Goal: Task Accomplishment & Management: Manage account settings

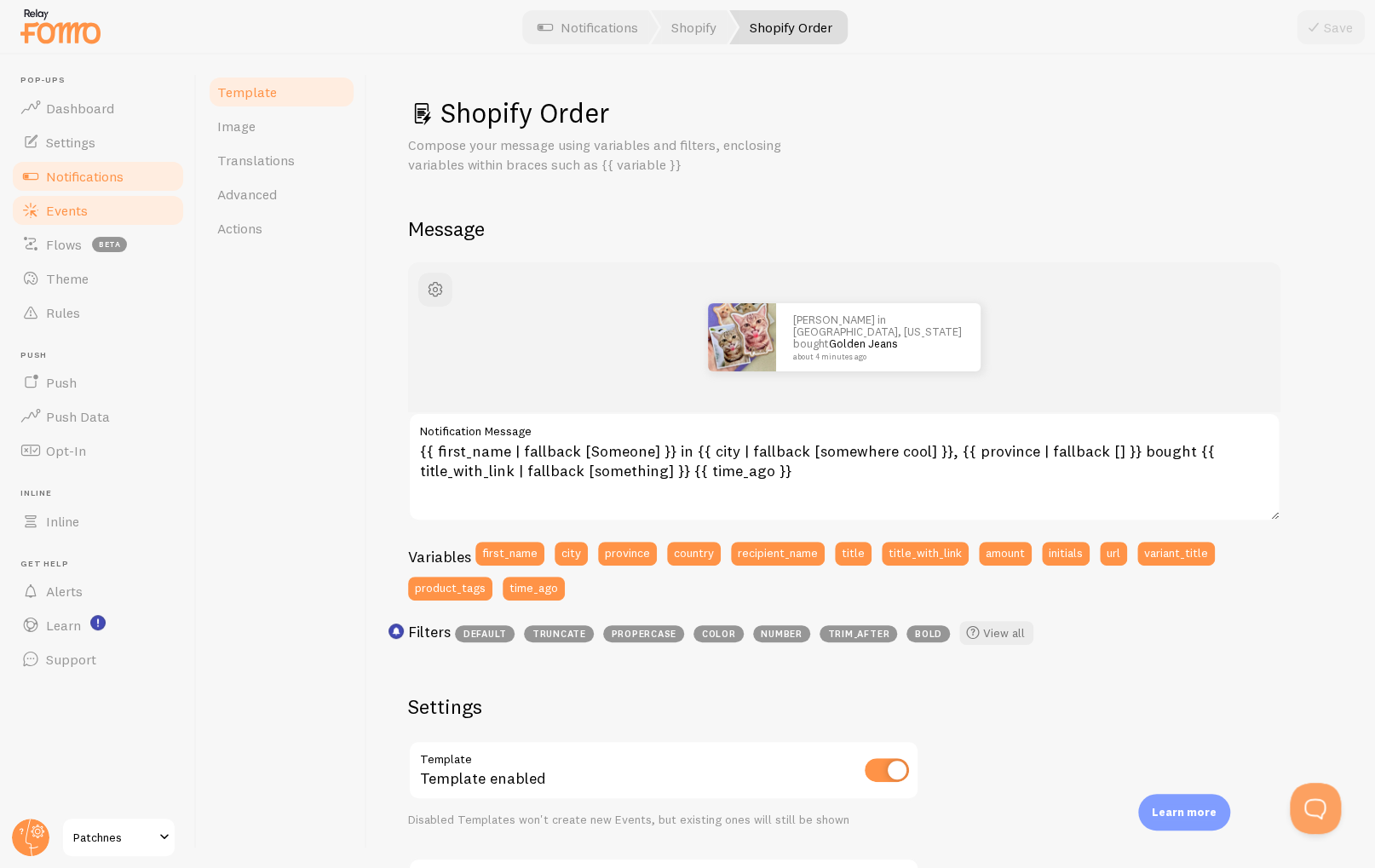
click at [63, 210] on span "Events" at bounding box center [67, 210] width 42 height 17
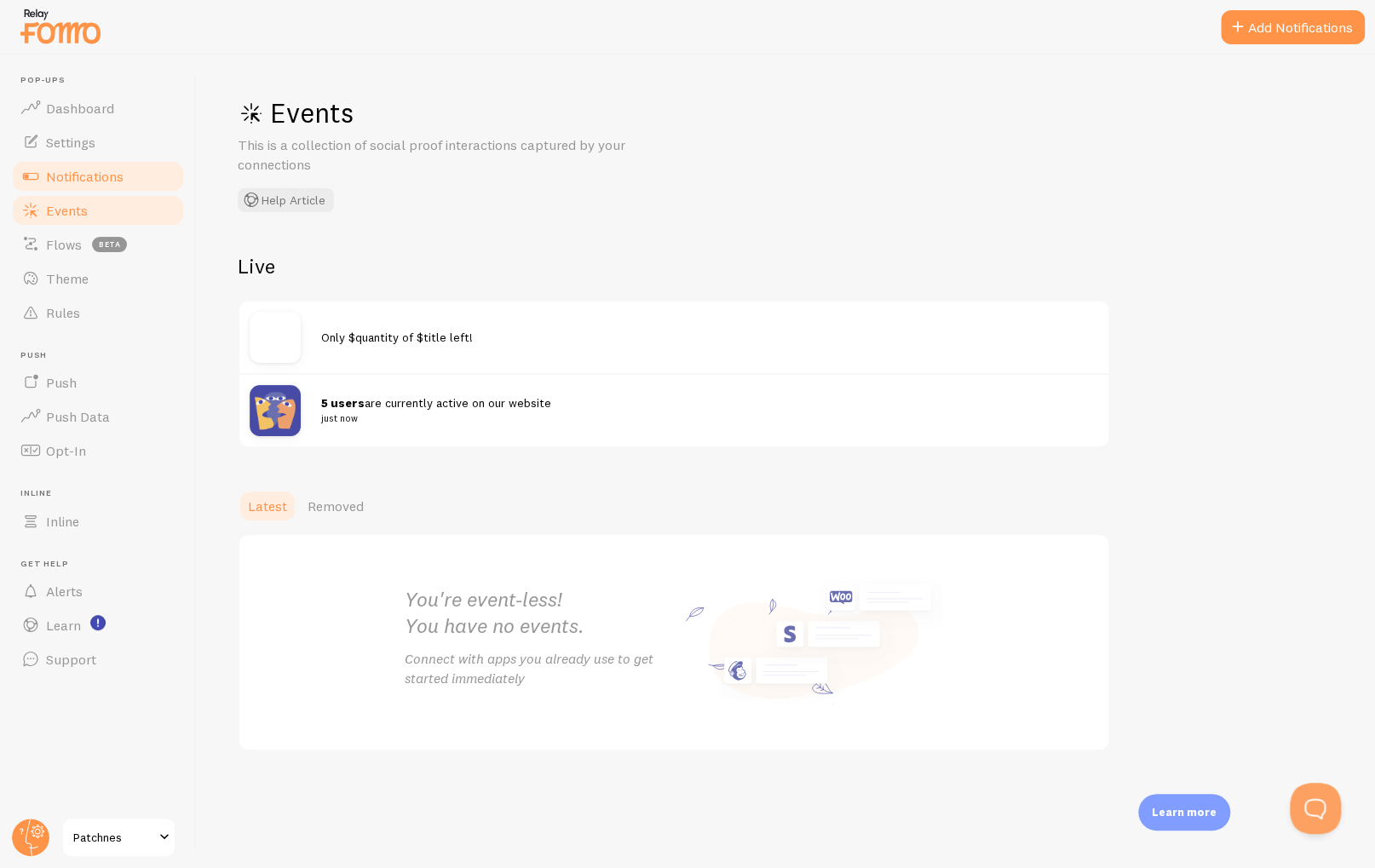
click at [86, 179] on span "Notifications" at bounding box center [85, 176] width 78 height 17
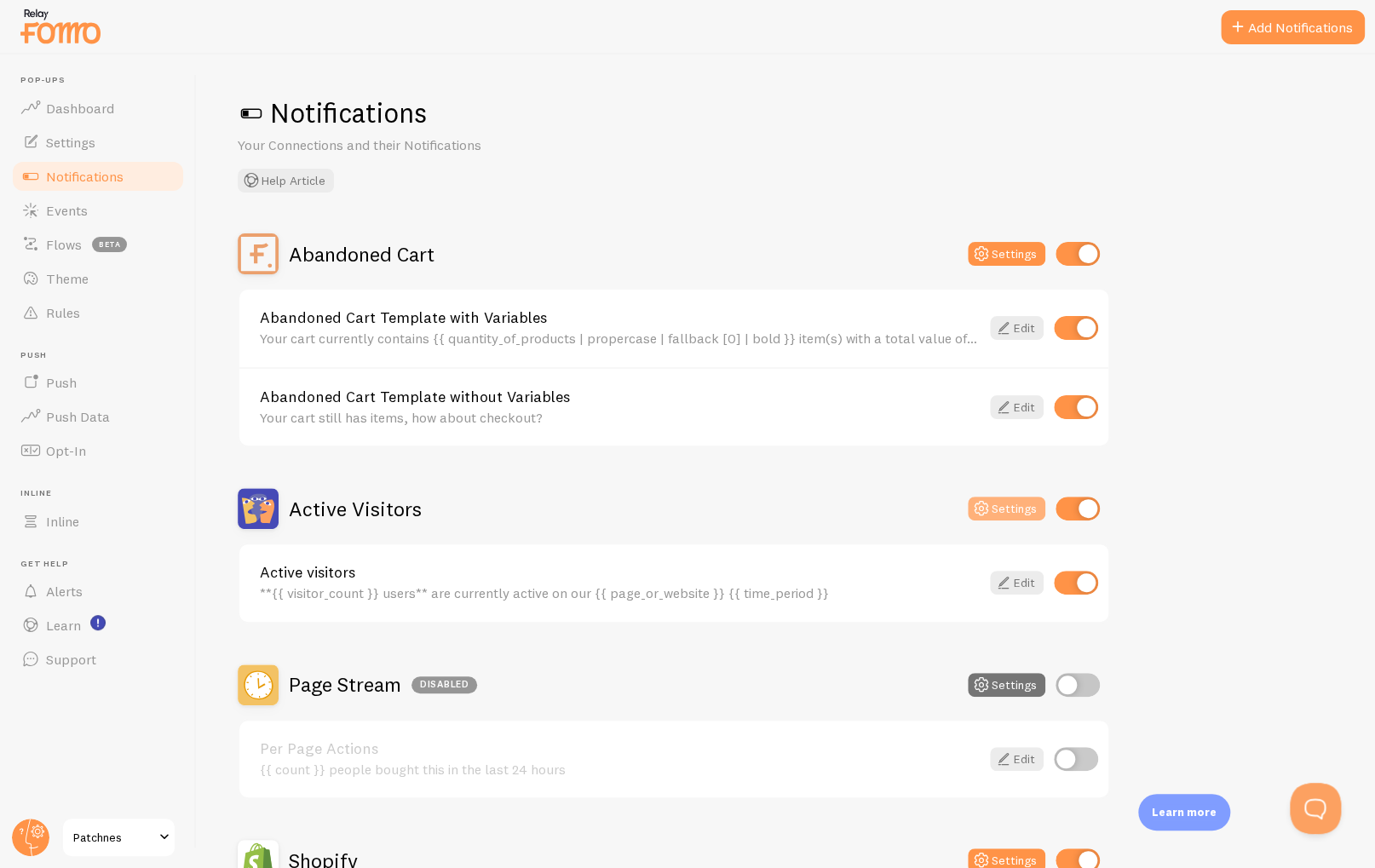
click at [1009, 507] on button "Settings" at bounding box center [1006, 507] width 78 height 24
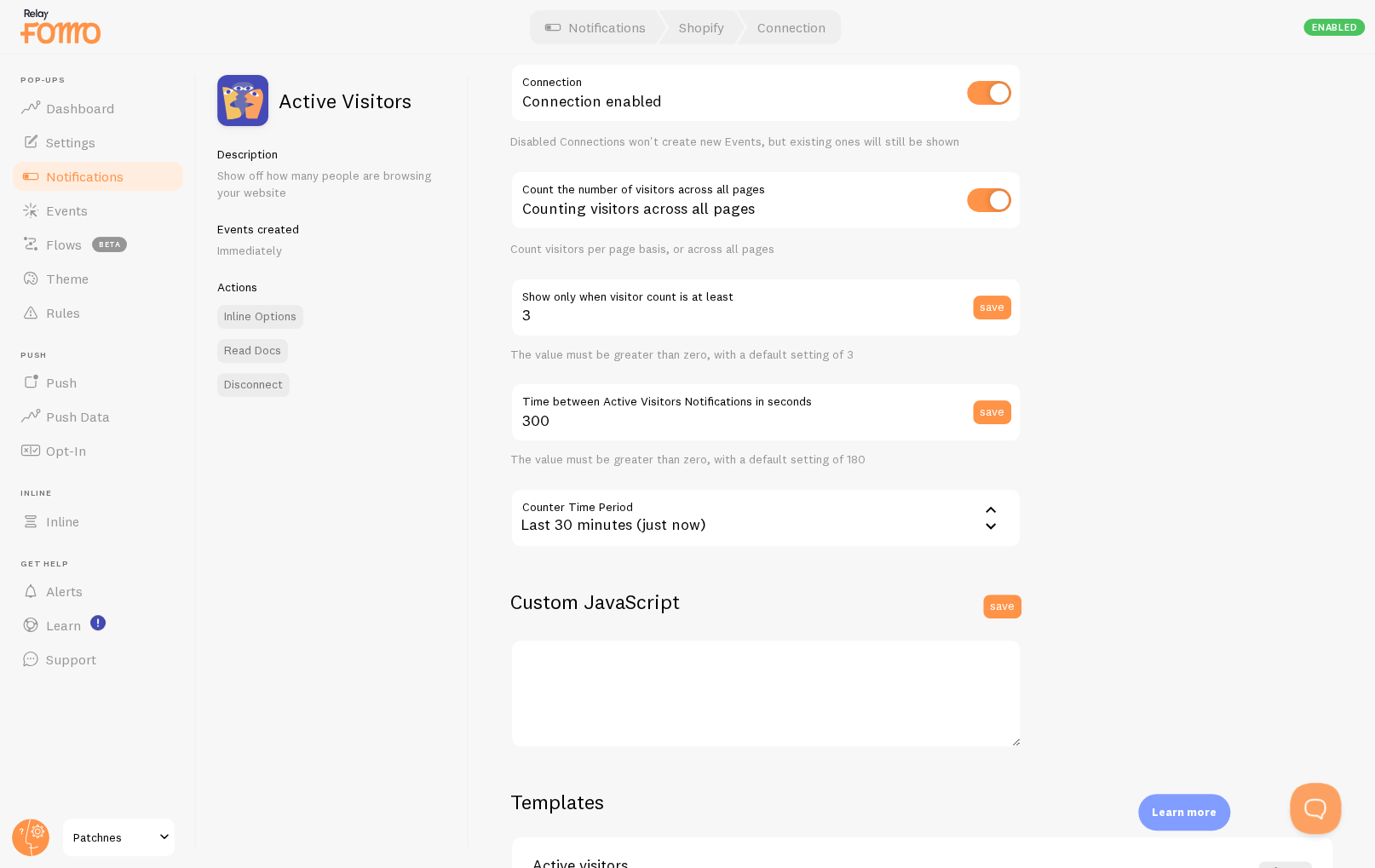
scroll to position [201, 0]
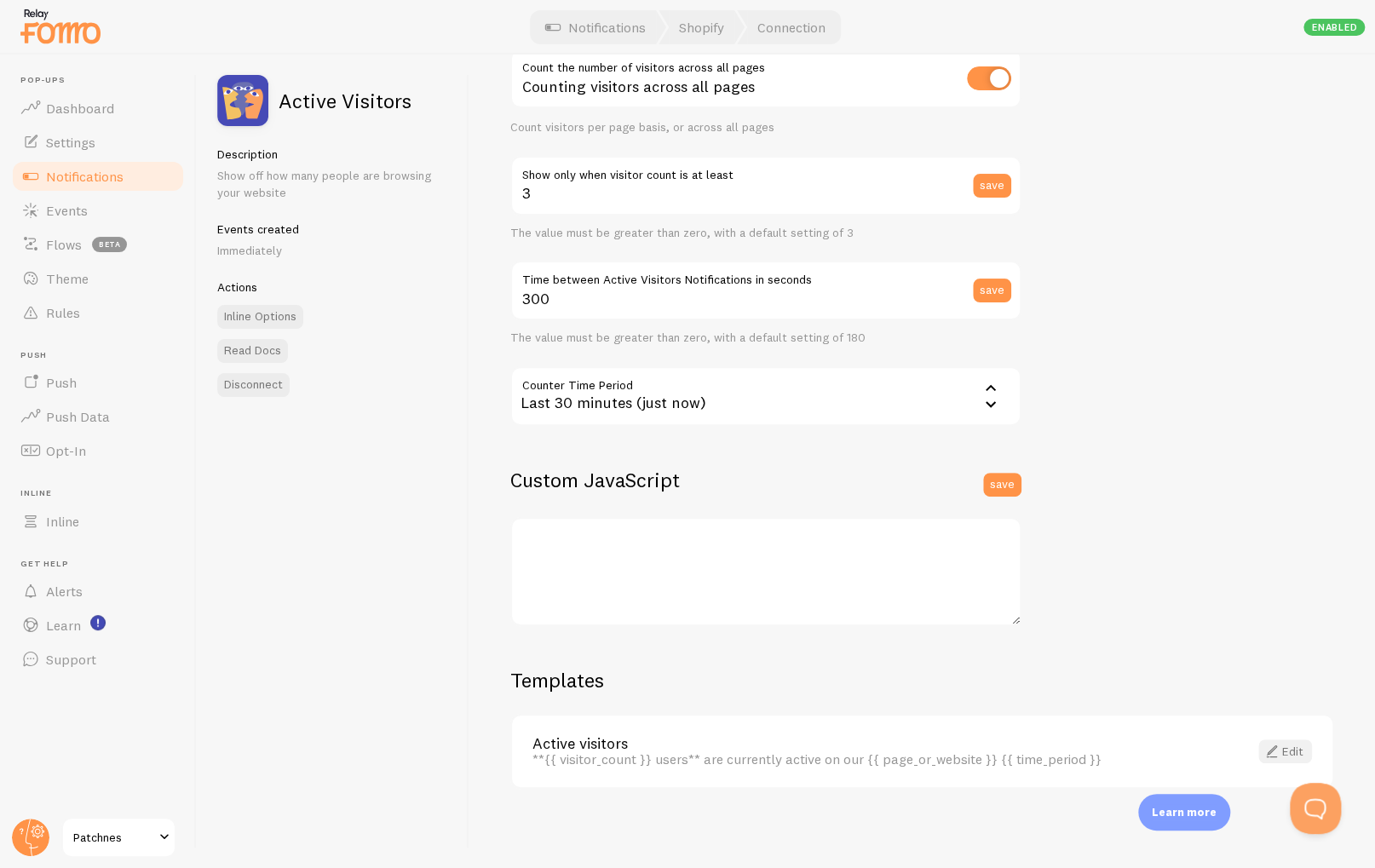
click at [1279, 748] on link "Edit" at bounding box center [1284, 750] width 53 height 24
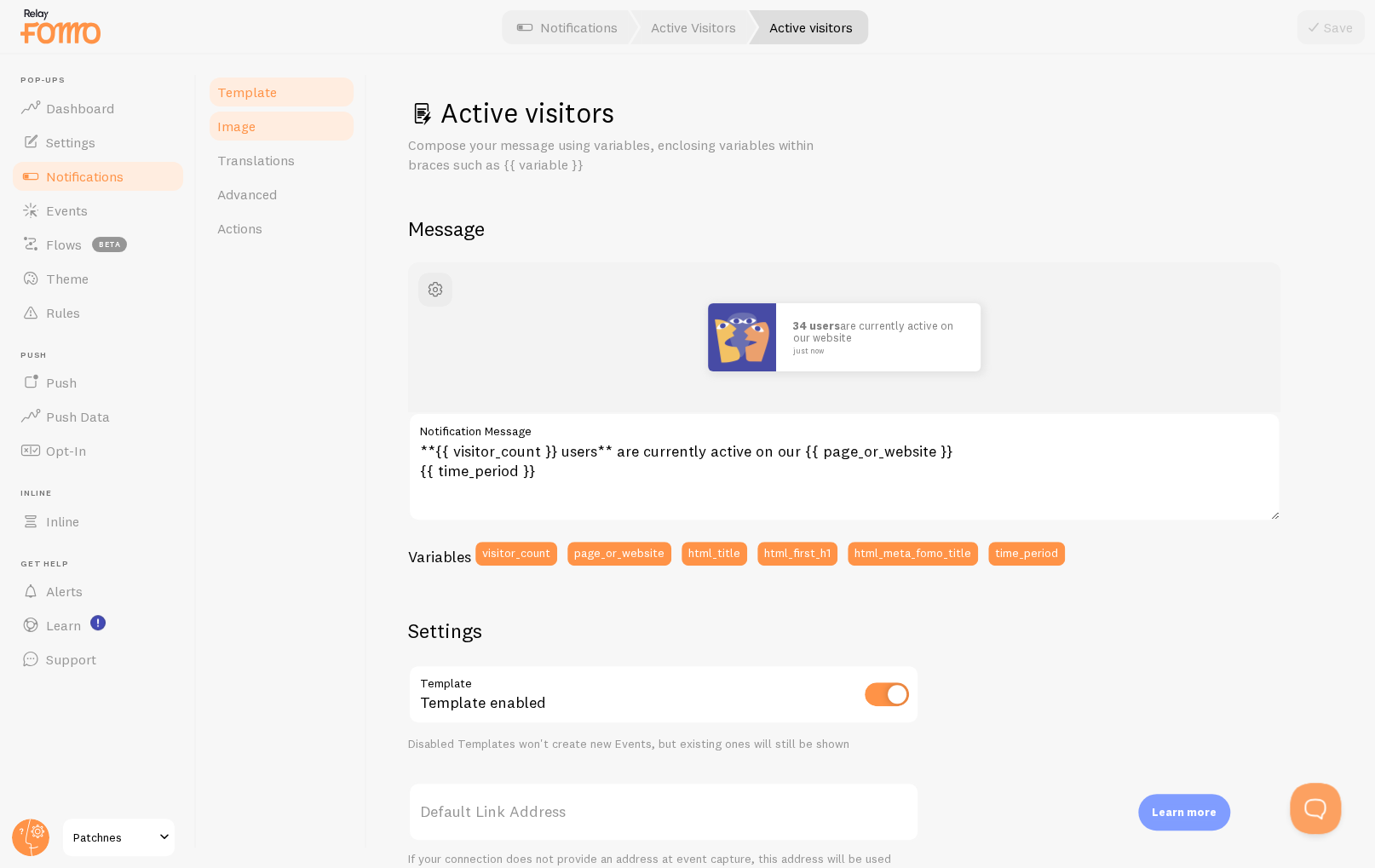
click at [250, 127] on span "Image" at bounding box center [237, 127] width 38 height 17
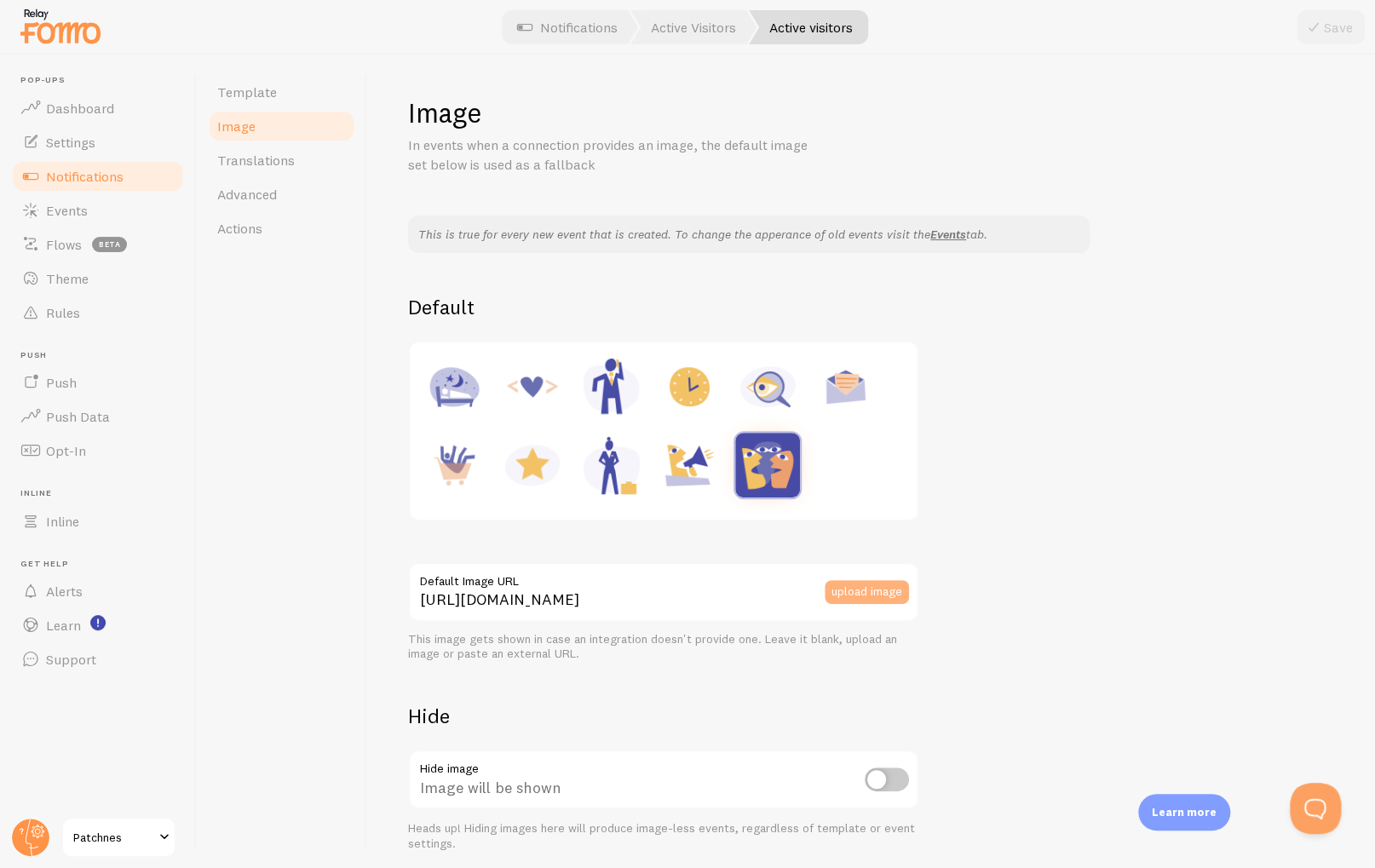
click at [867, 593] on button "upload image" at bounding box center [867, 591] width 85 height 24
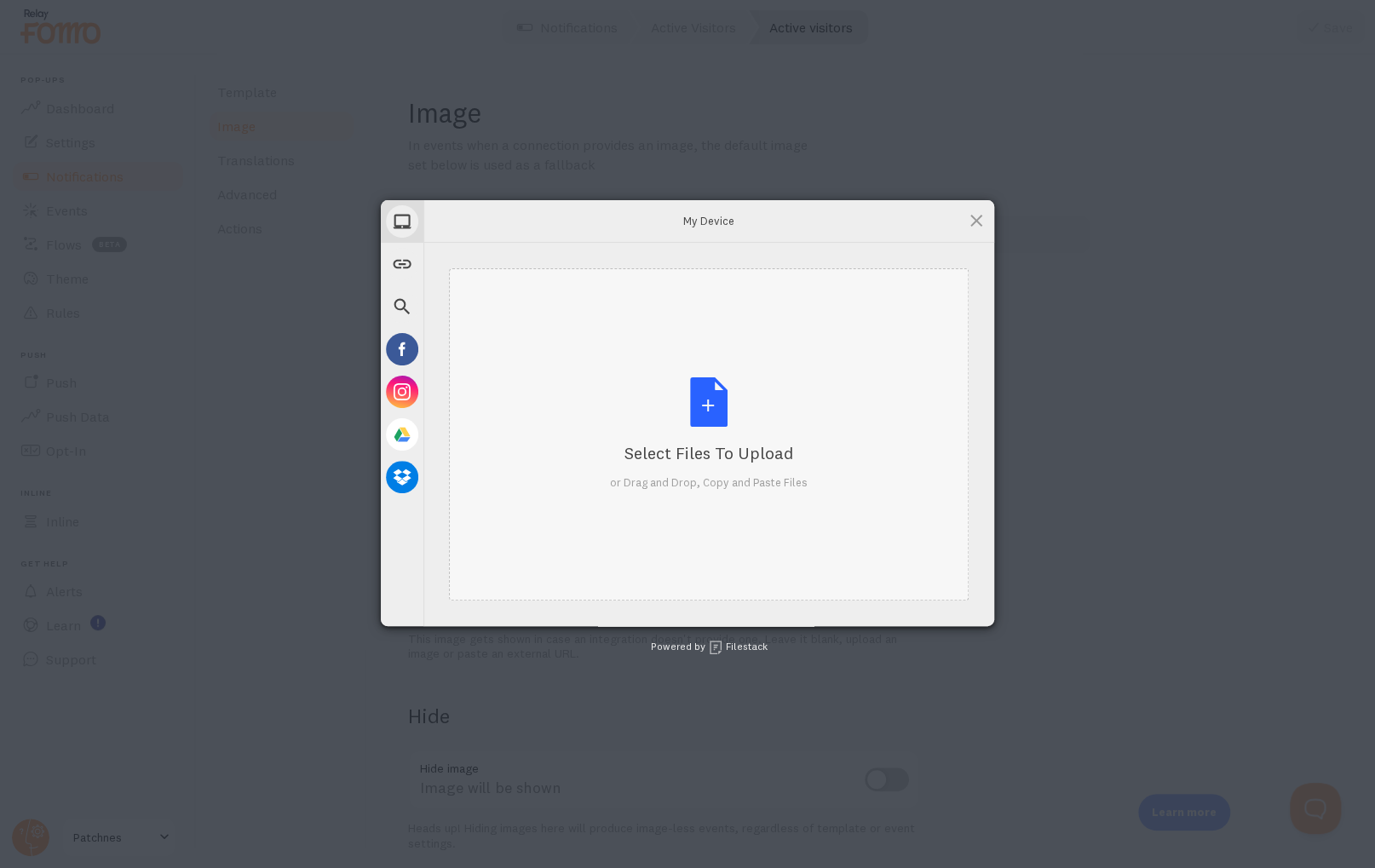
click at [713, 398] on div "Select Files to Upload or Drag and Drop, Copy and Paste Files" at bounding box center [708, 434] width 197 height 114
type input "C:\fakepath\07.png"
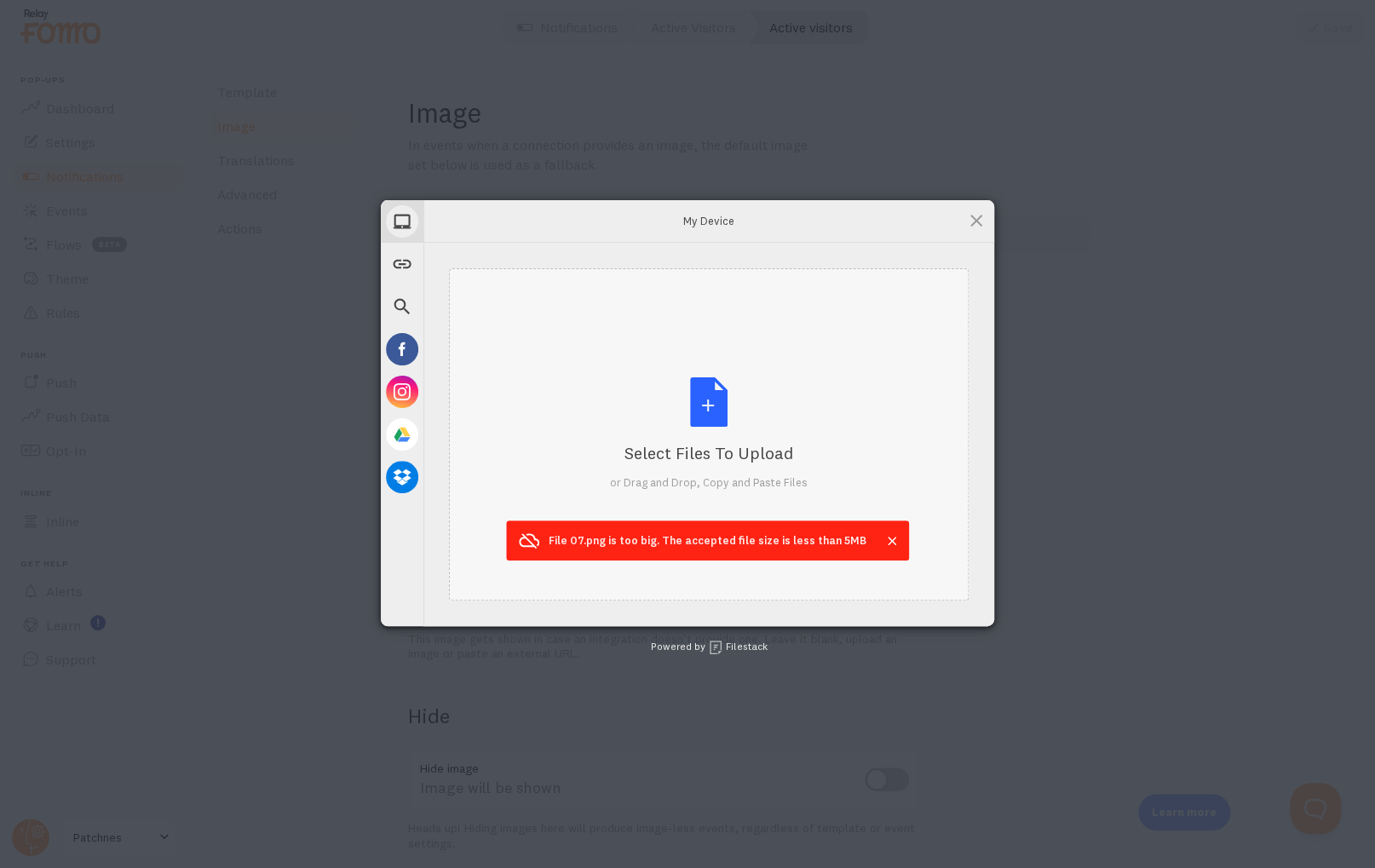
click at [703, 408] on div "Select Files to Upload or Drag and Drop, Copy and Paste Files" at bounding box center [708, 434] width 197 height 114
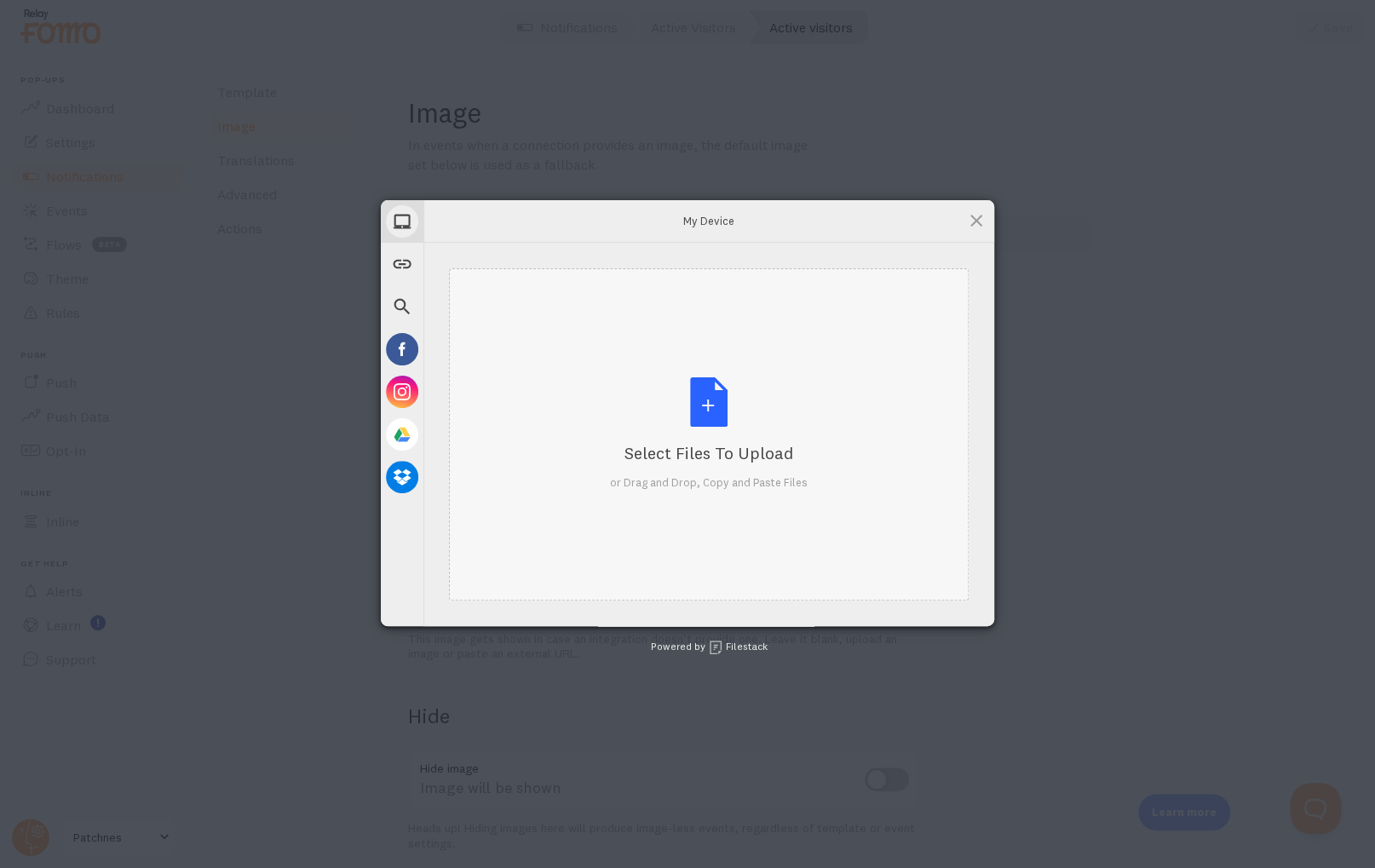
type input "C:\fakepath\03.png"
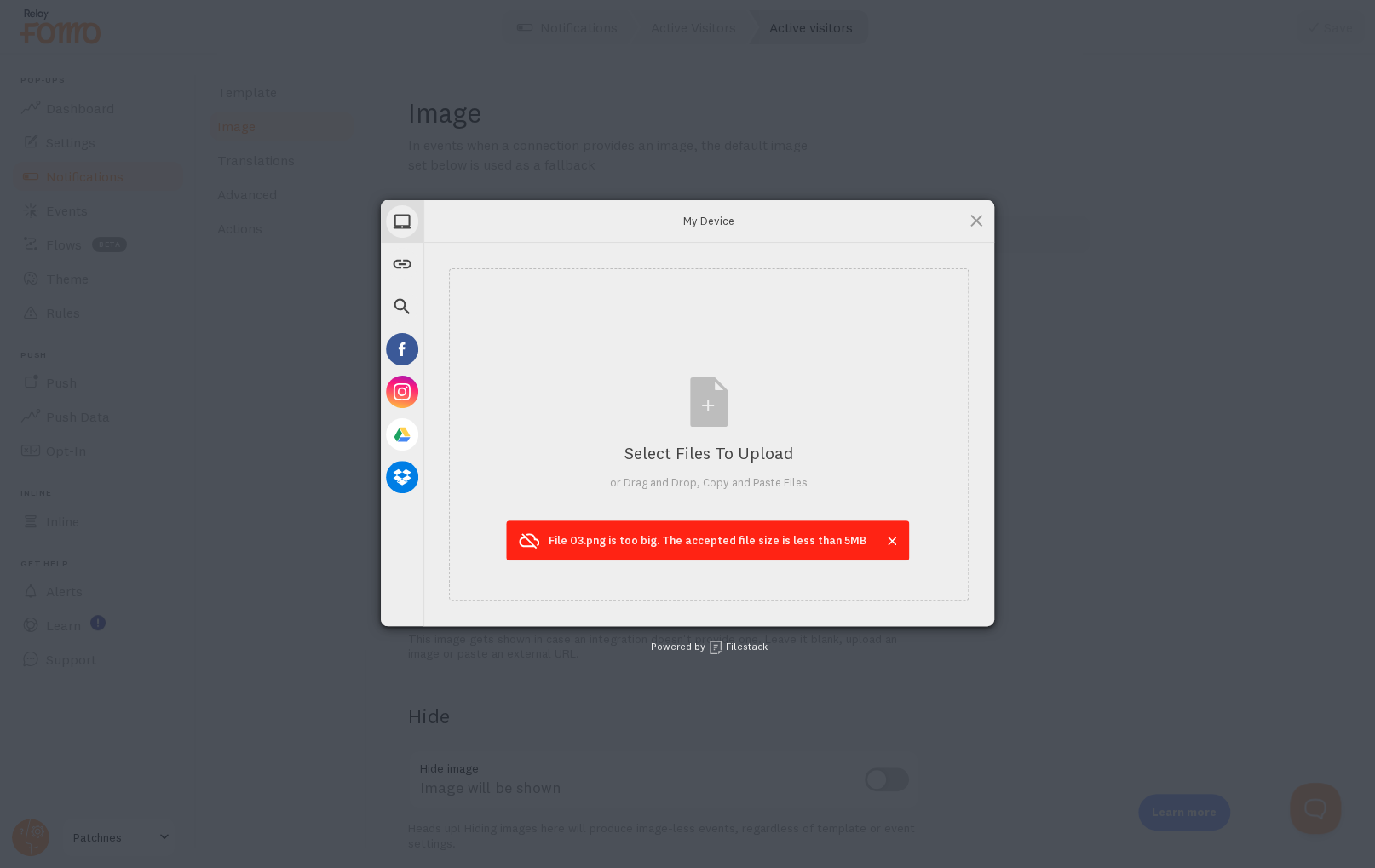
click at [883, 539] on span at bounding box center [892, 541] width 17 height 17
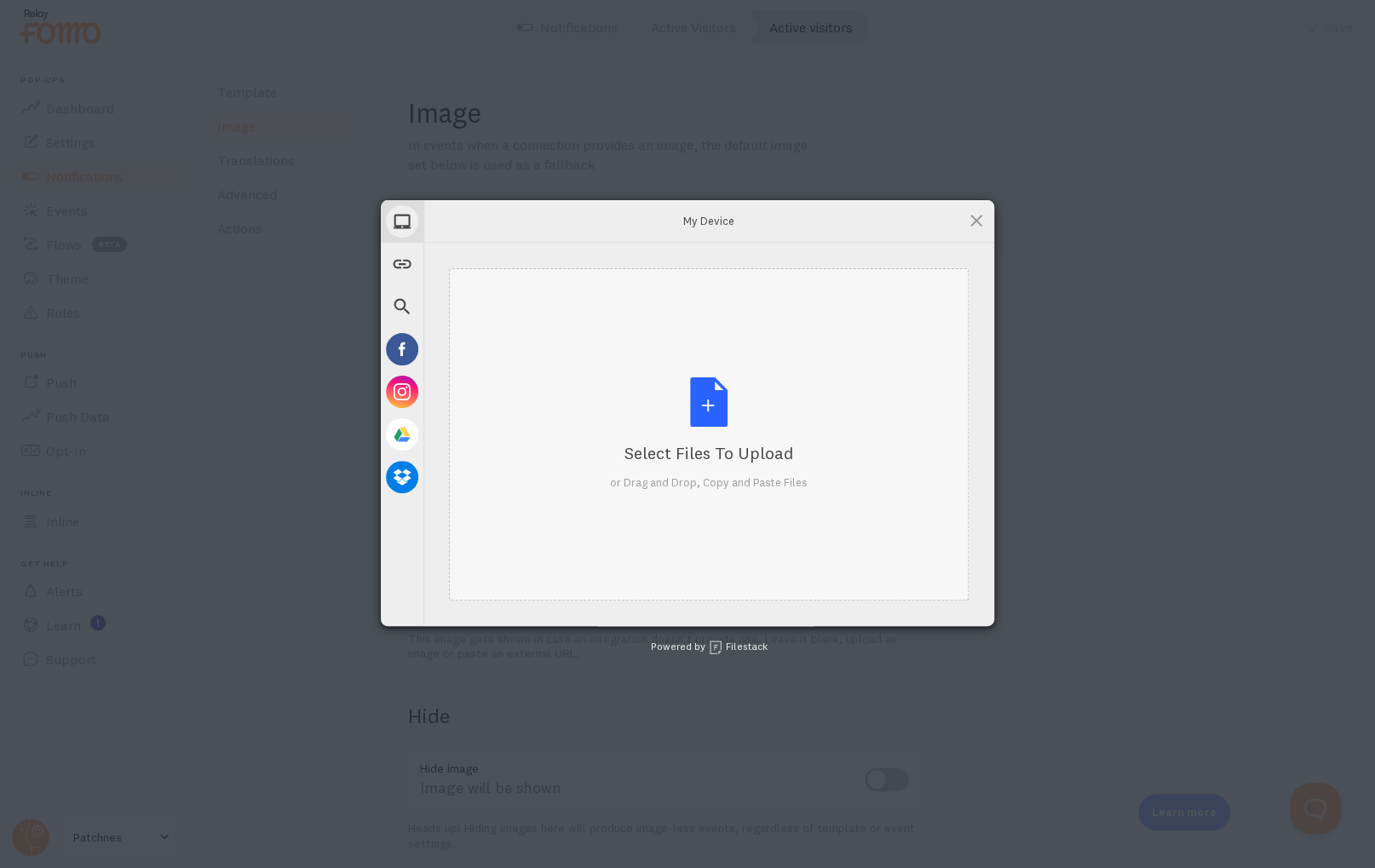
click at [702, 413] on div "Select Files to Upload or Drag and Drop, Copy and Paste Files" at bounding box center [708, 434] width 197 height 114
type input "C:\fakepath\03.png"
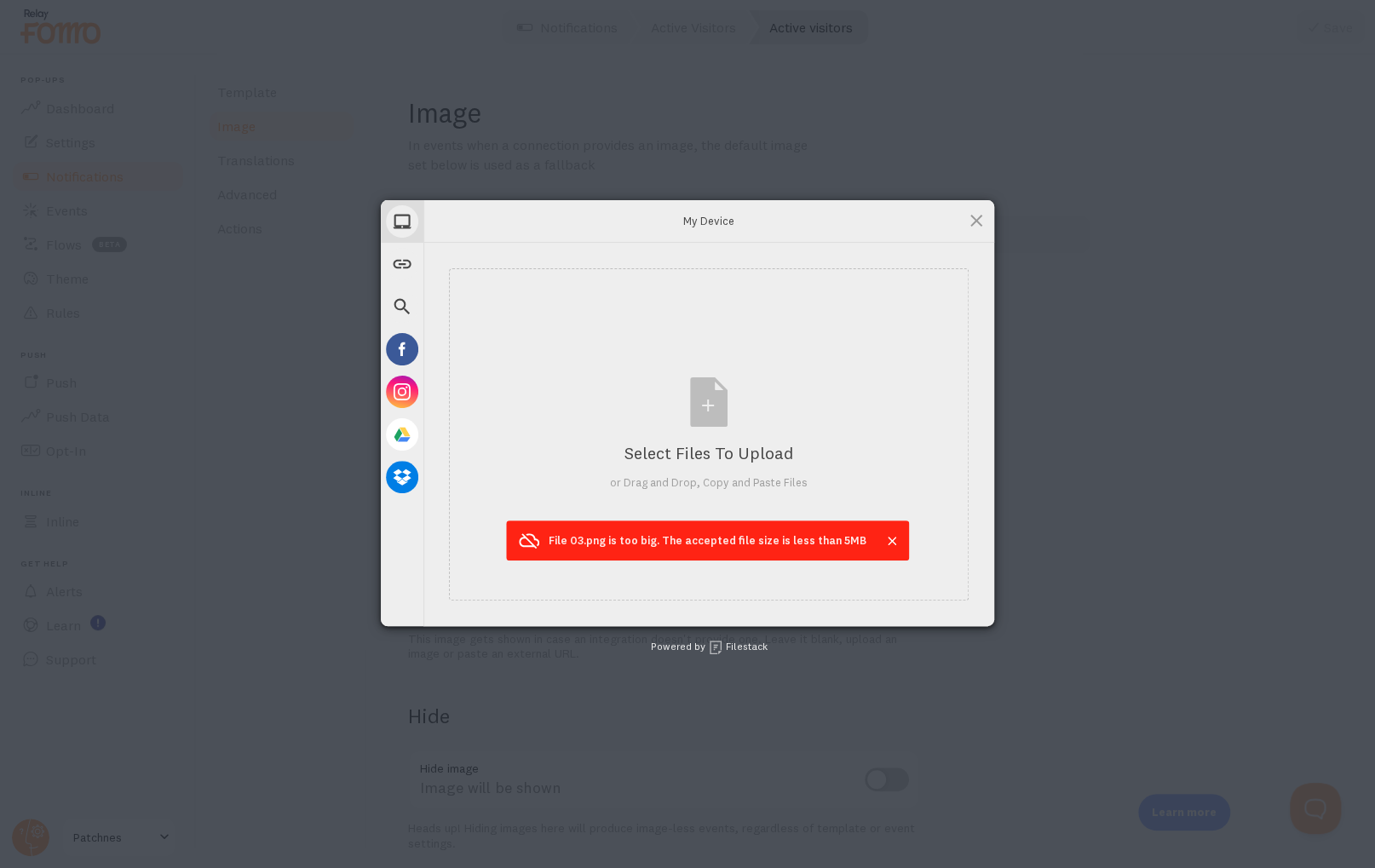
click at [883, 544] on span at bounding box center [892, 541] width 17 height 17
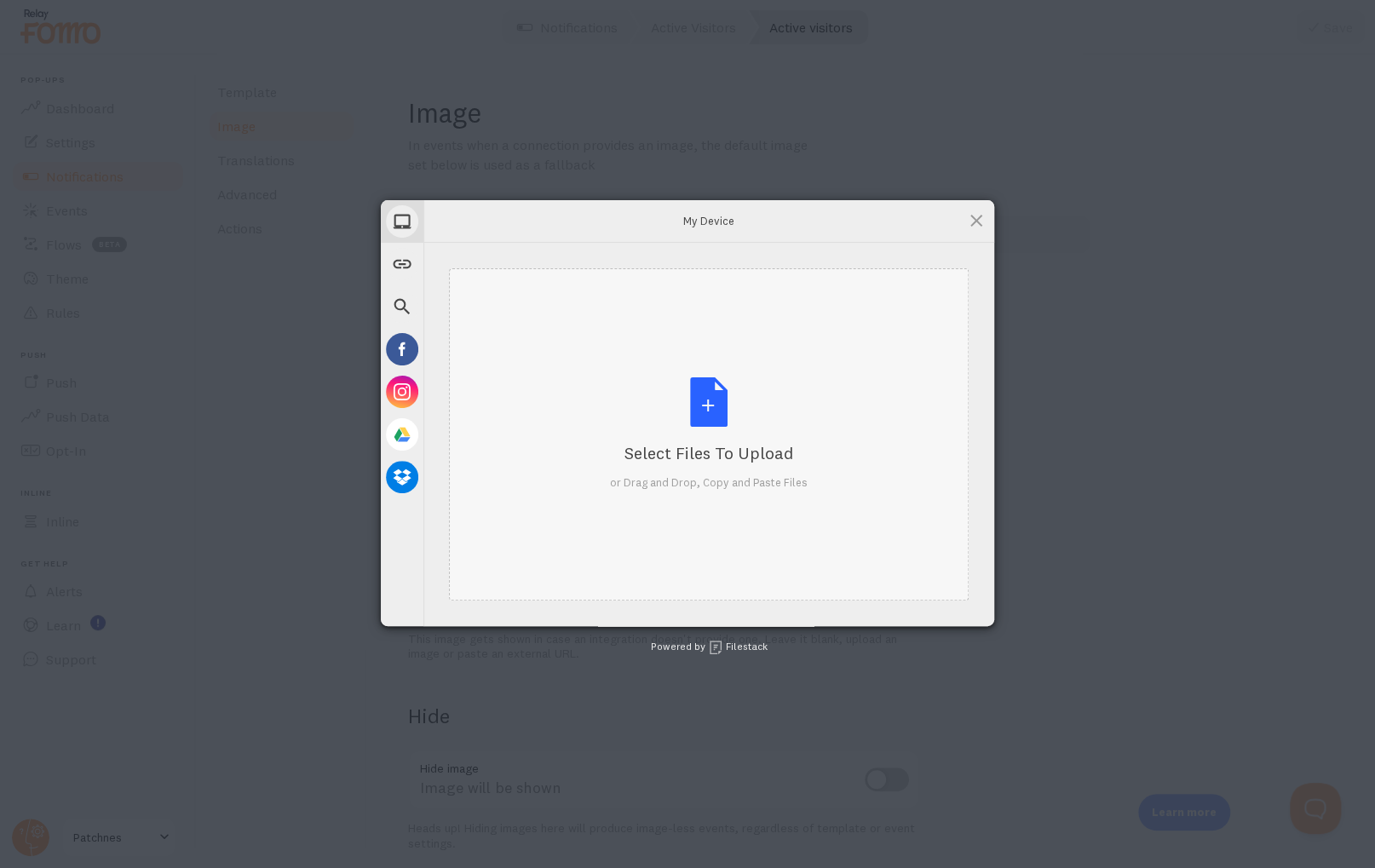
click at [706, 414] on div "Select Files to Upload or Drag and Drop, Copy and Paste Files" at bounding box center [708, 434] width 197 height 114
type input "C:\fakepath\8.png"
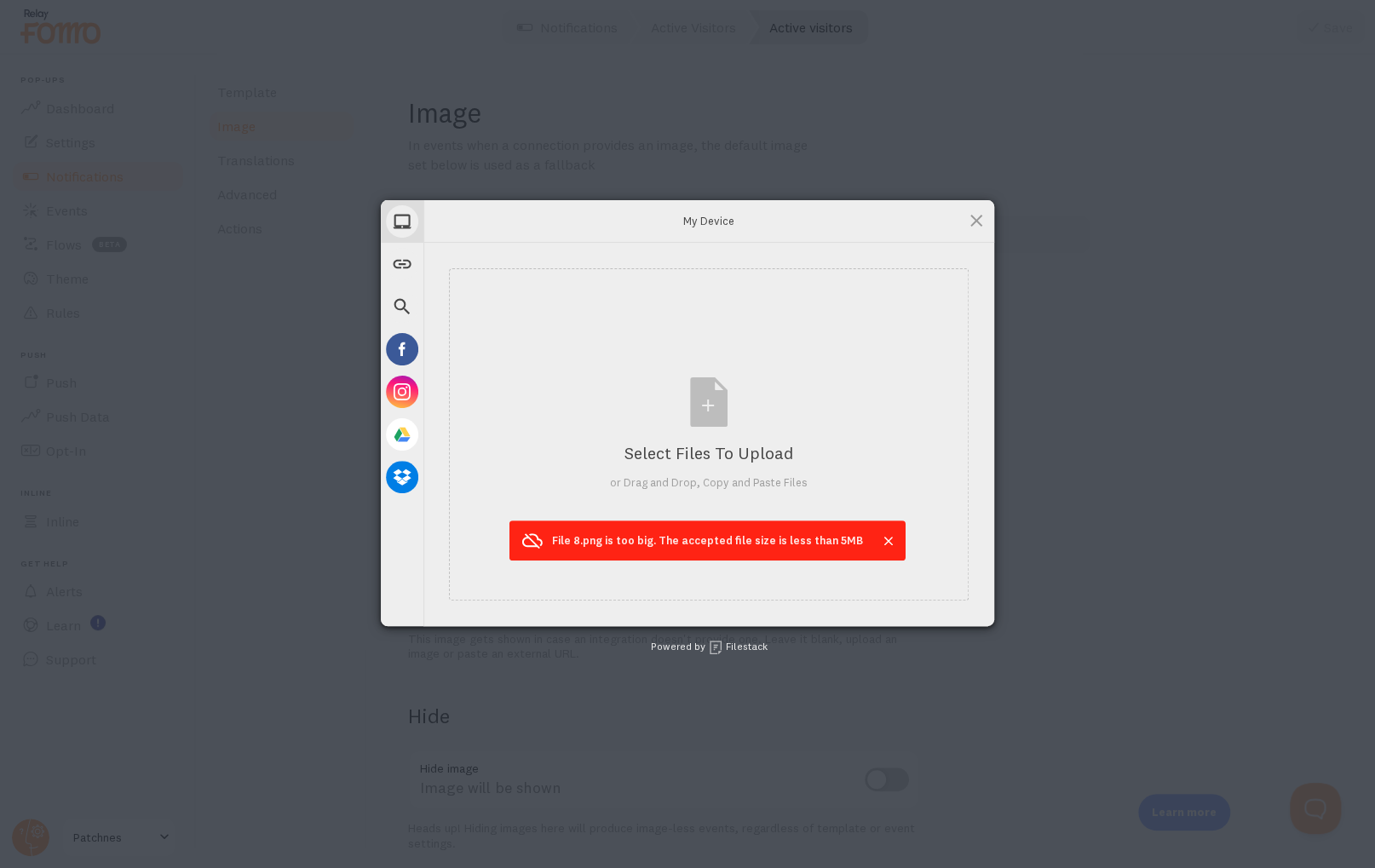
click at [880, 536] on span at bounding box center [888, 541] width 17 height 17
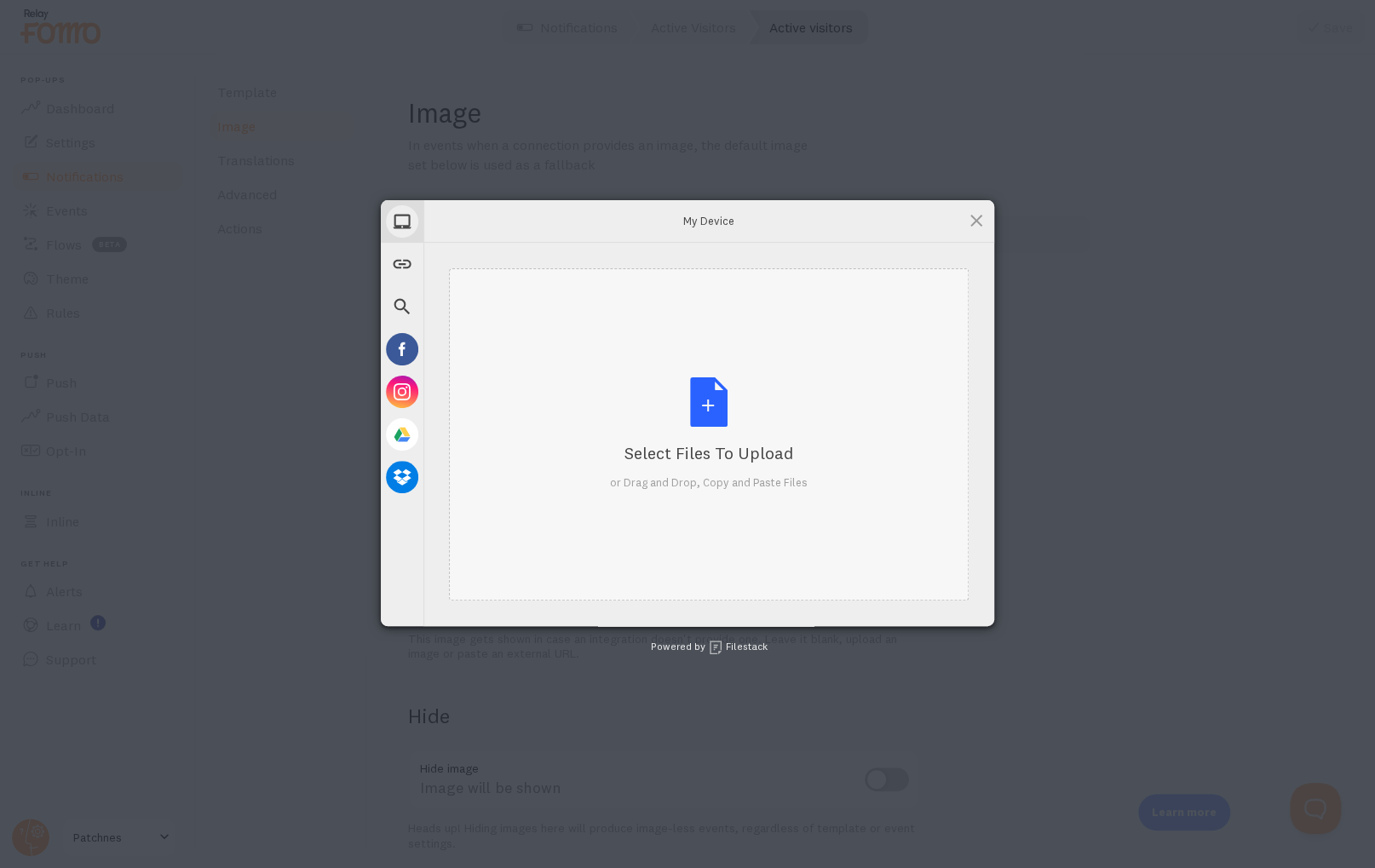
click at [692, 424] on div "Select Files to Upload or Drag and Drop, Copy and Paste Files" at bounding box center [708, 434] width 197 height 114
click at [710, 411] on div "Select Files to Upload or Drag and Drop, Copy and Paste Files" at bounding box center [708, 434] width 197 height 114
type input "C:\fakepath\0.png"
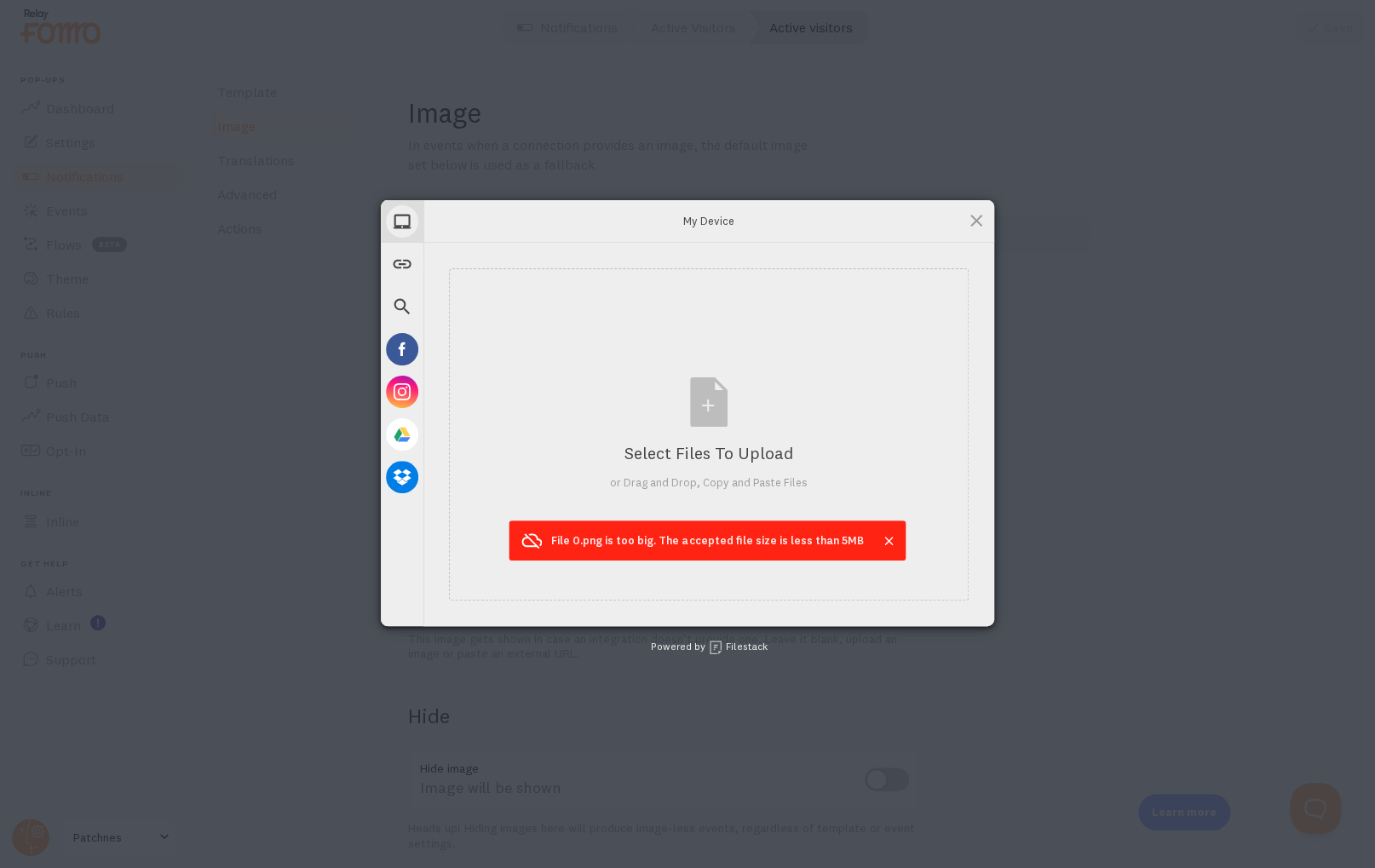
click at [881, 541] on span at bounding box center [888, 541] width 17 height 17
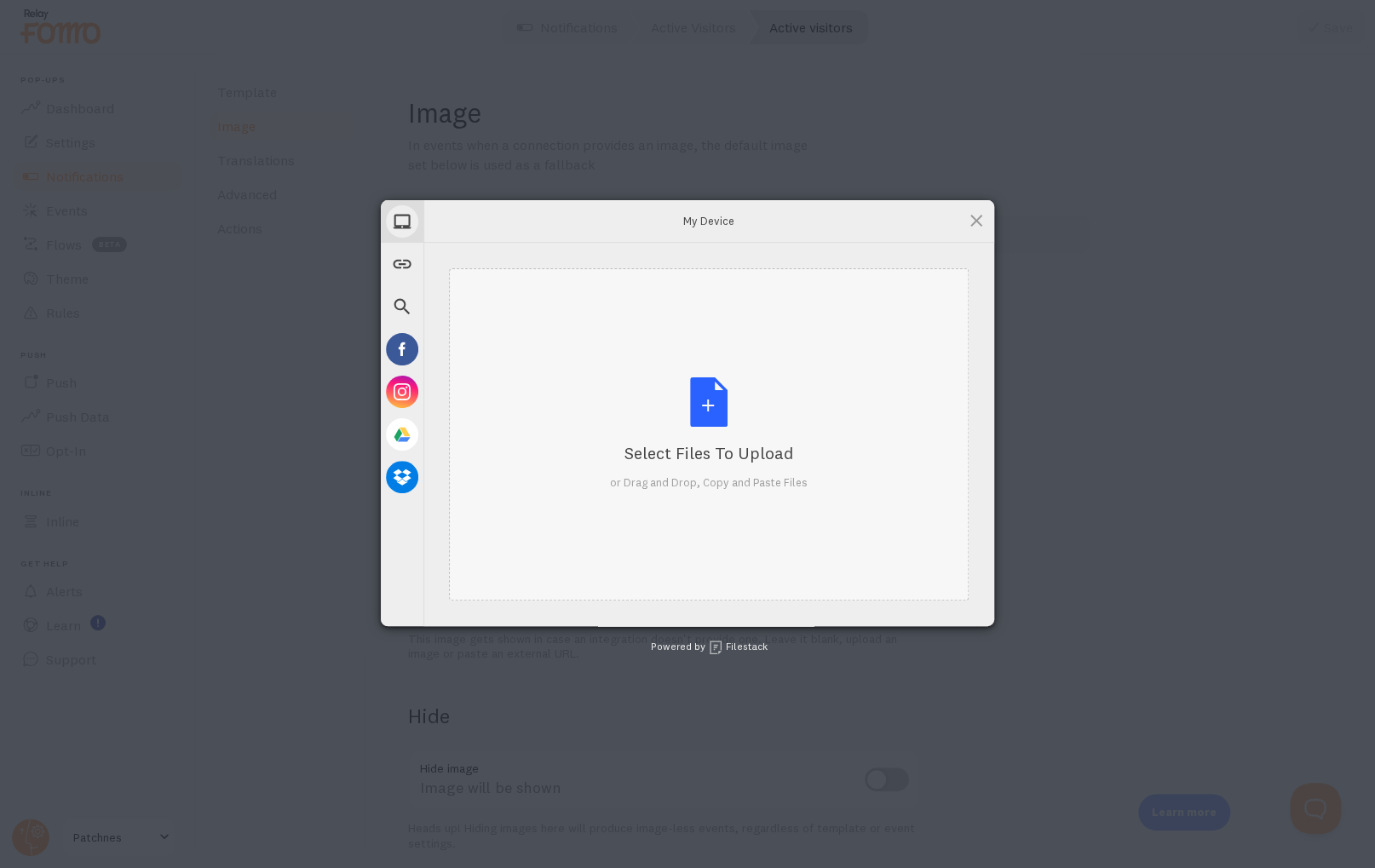
click at [674, 396] on div "Select Files to Upload or Drag and Drop, Copy and Paste Files" at bounding box center [708, 434] width 197 height 114
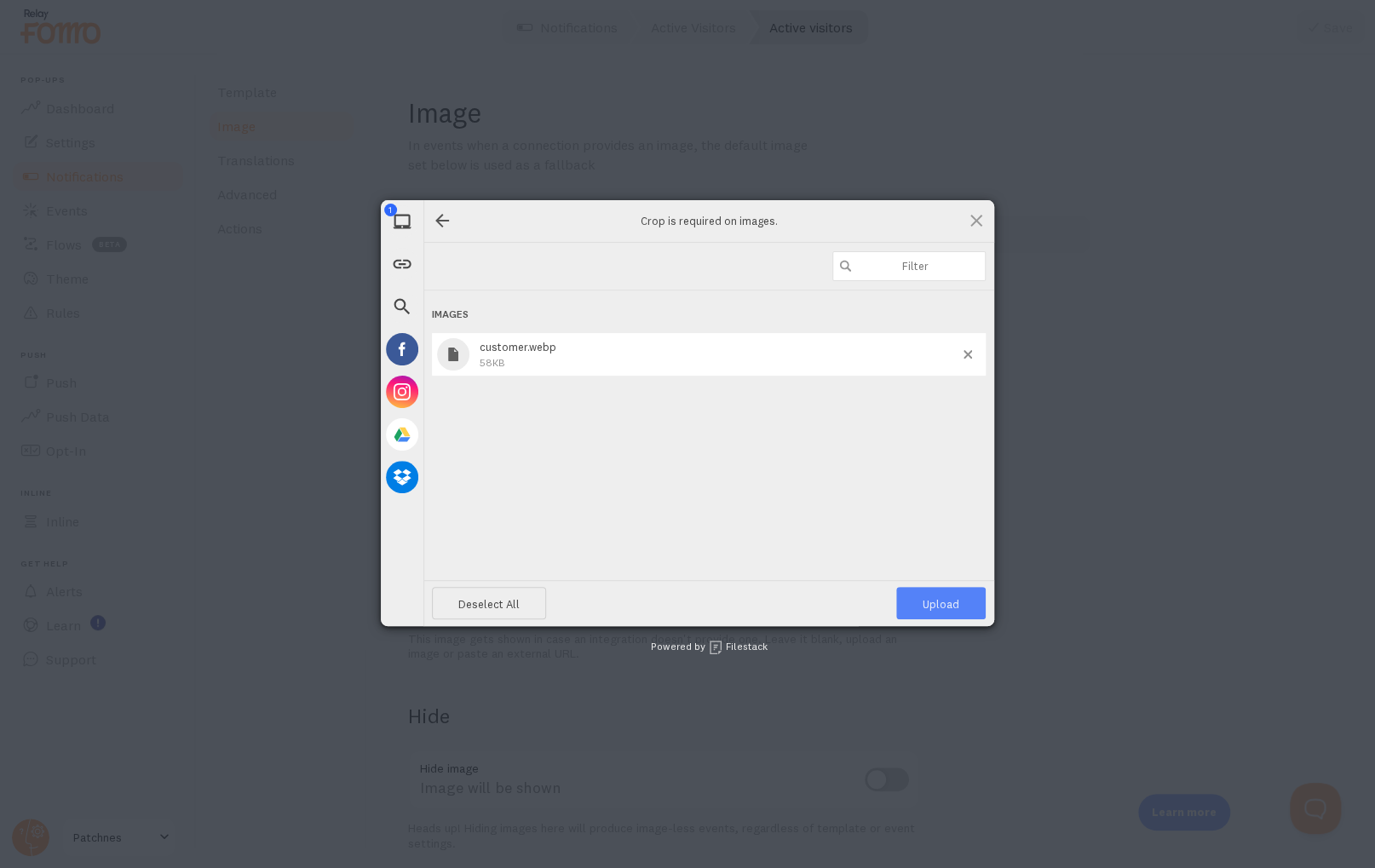
click at [941, 603] on span "Upload 1" at bounding box center [941, 604] width 37 height 14
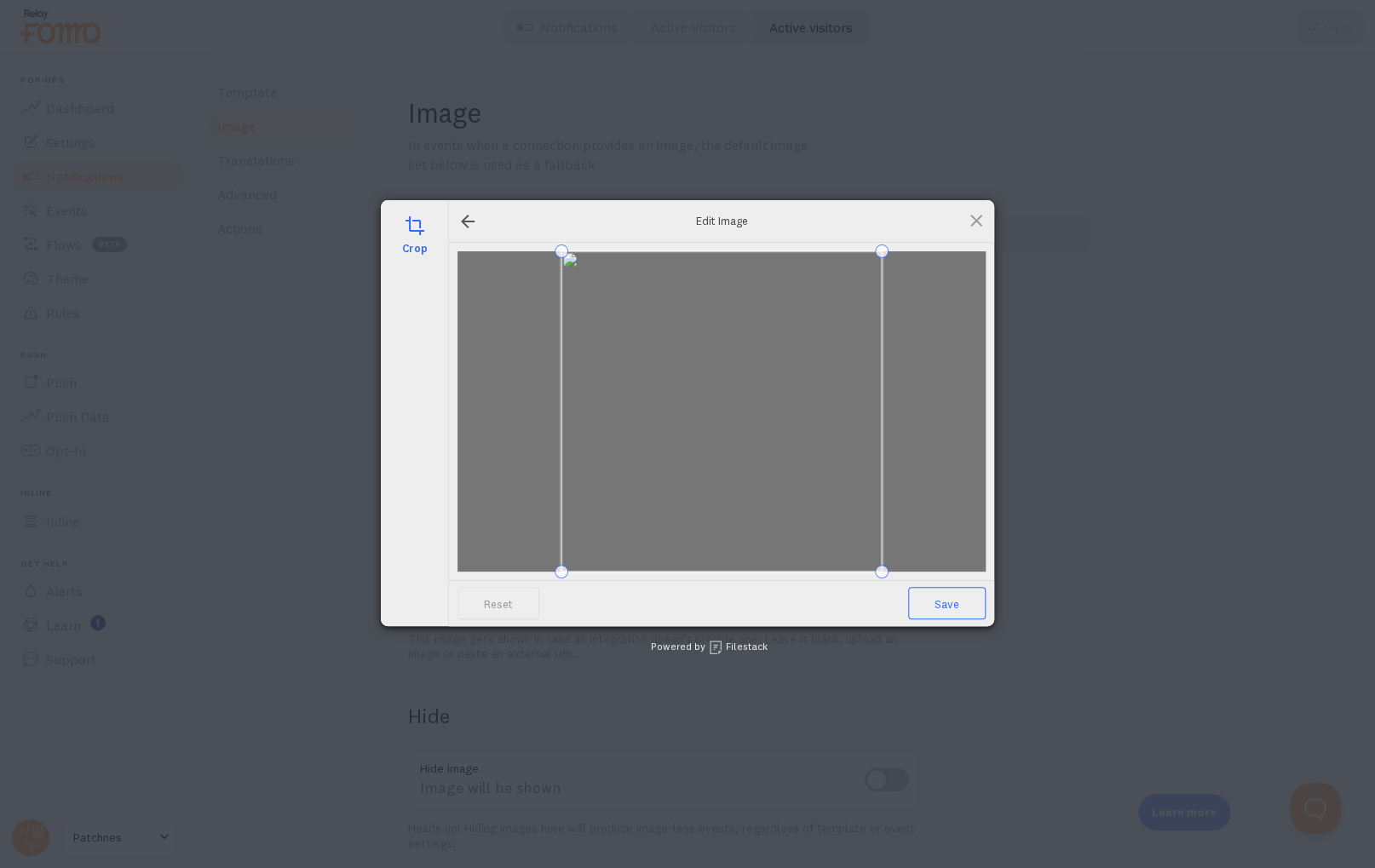
click at [941, 603] on span "Save" at bounding box center [946, 603] width 78 height 32
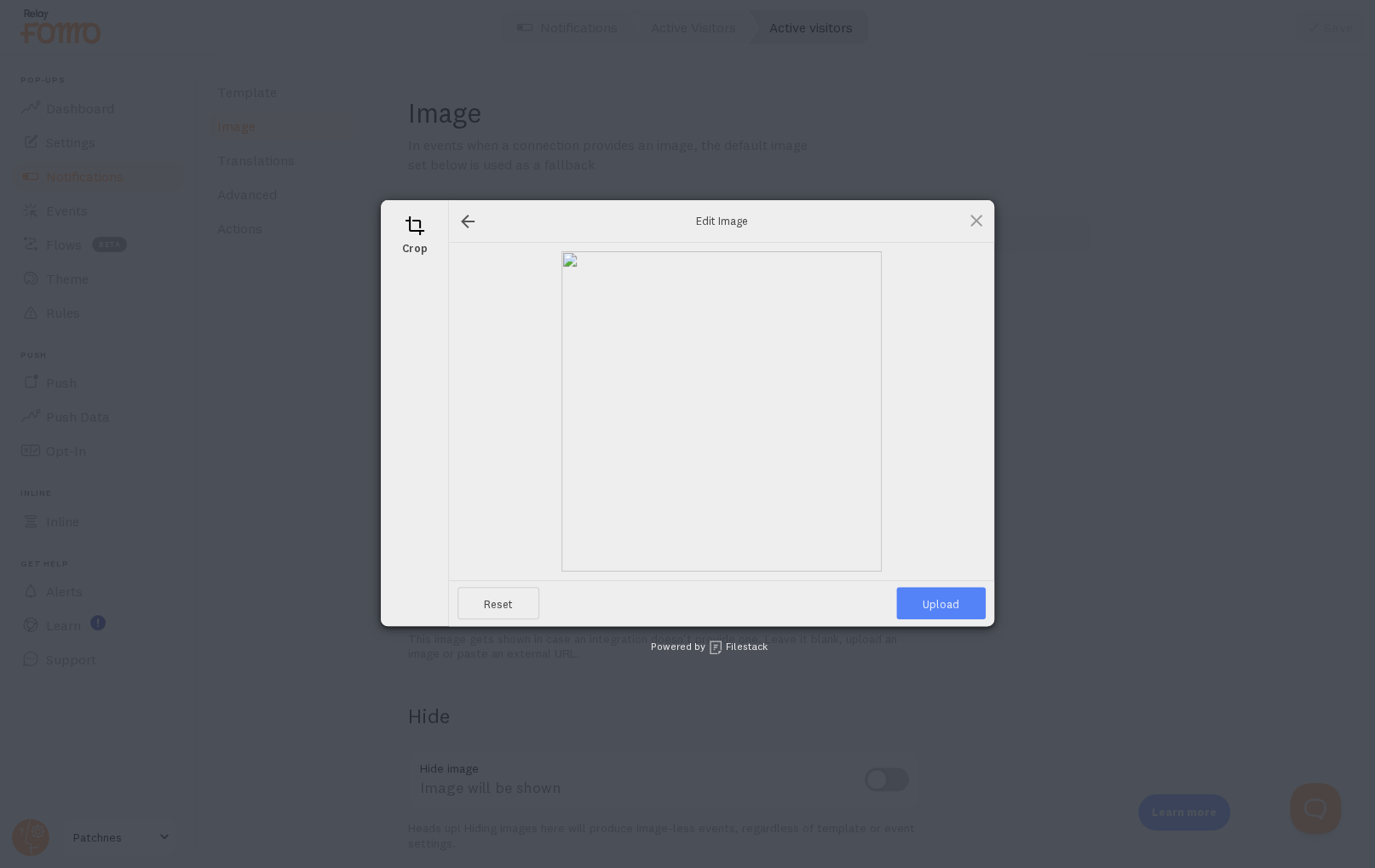
click at [941, 603] on span "Upload" at bounding box center [941, 603] width 89 height 32
type input "[URL][DOMAIN_NAME][DOMAIN_NAME]"
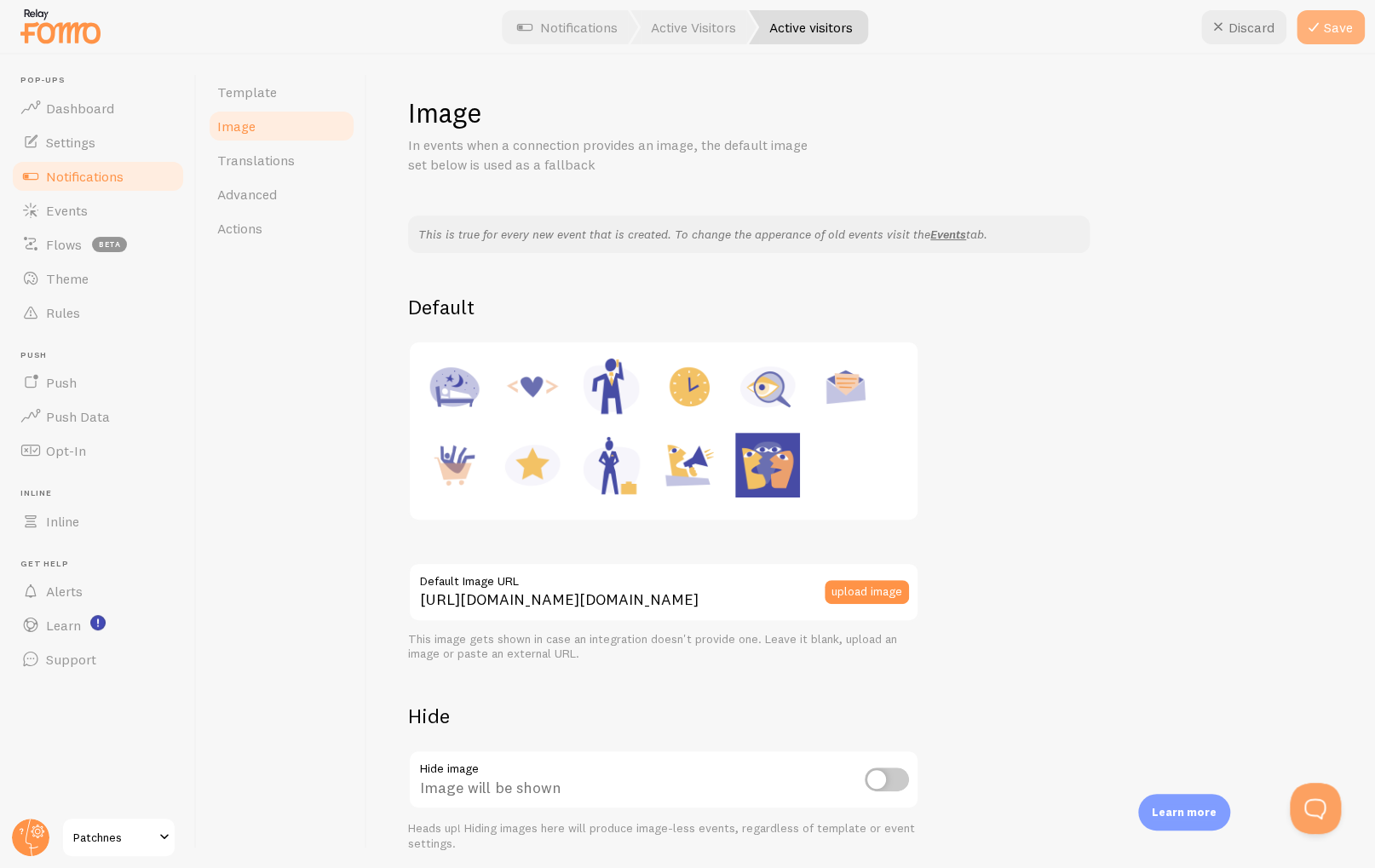
click at [1329, 31] on button "Save" at bounding box center [1330, 27] width 68 height 34
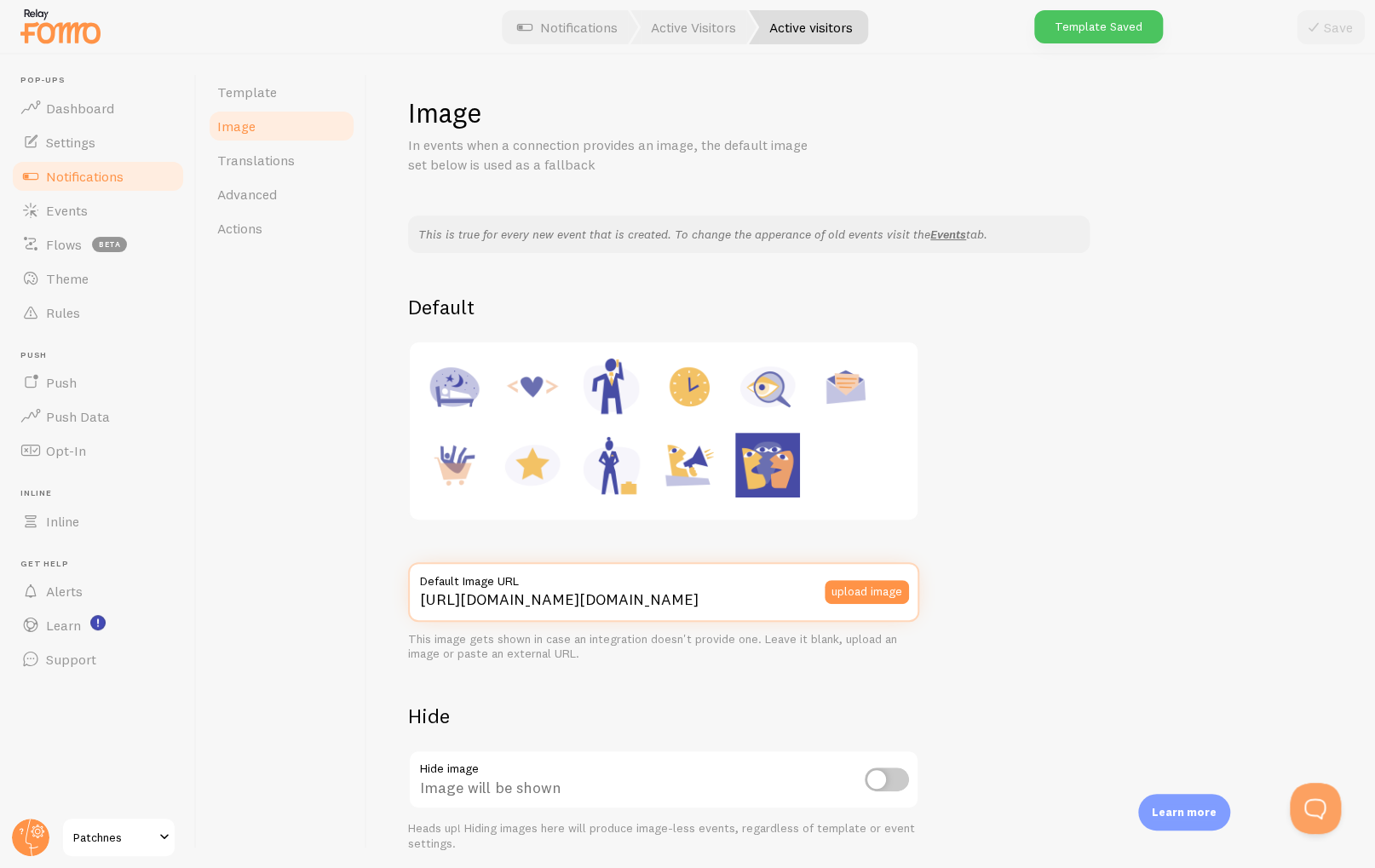
click at [549, 600] on input "[URL][DOMAIN_NAME][DOMAIN_NAME]" at bounding box center [663, 592] width 511 height 59
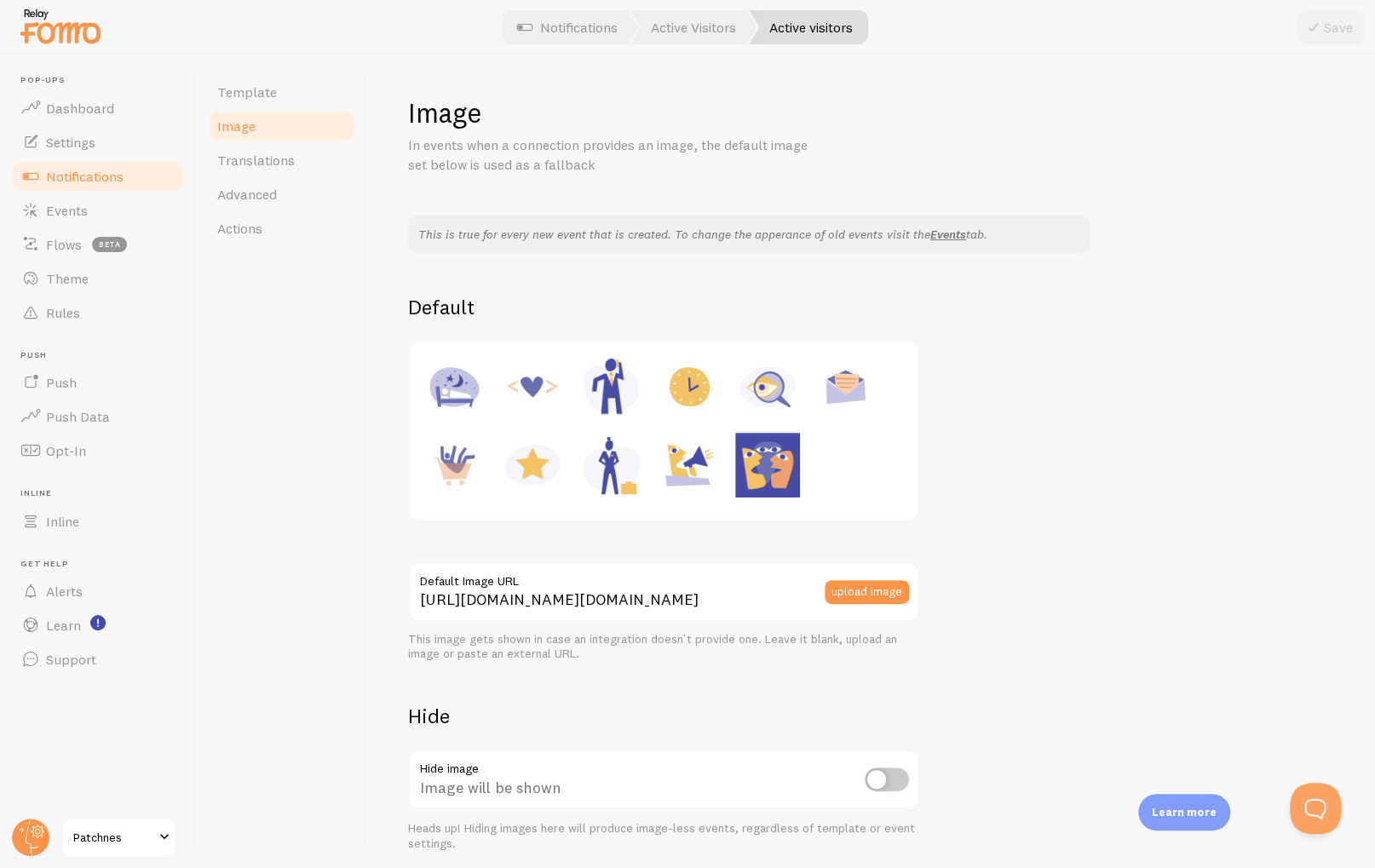
click at [907, 769] on input "checkbox" at bounding box center [887, 779] width 45 height 24
click at [896, 781] on input "checkbox" at bounding box center [887, 779] width 45 height 24
checkbox input "false"
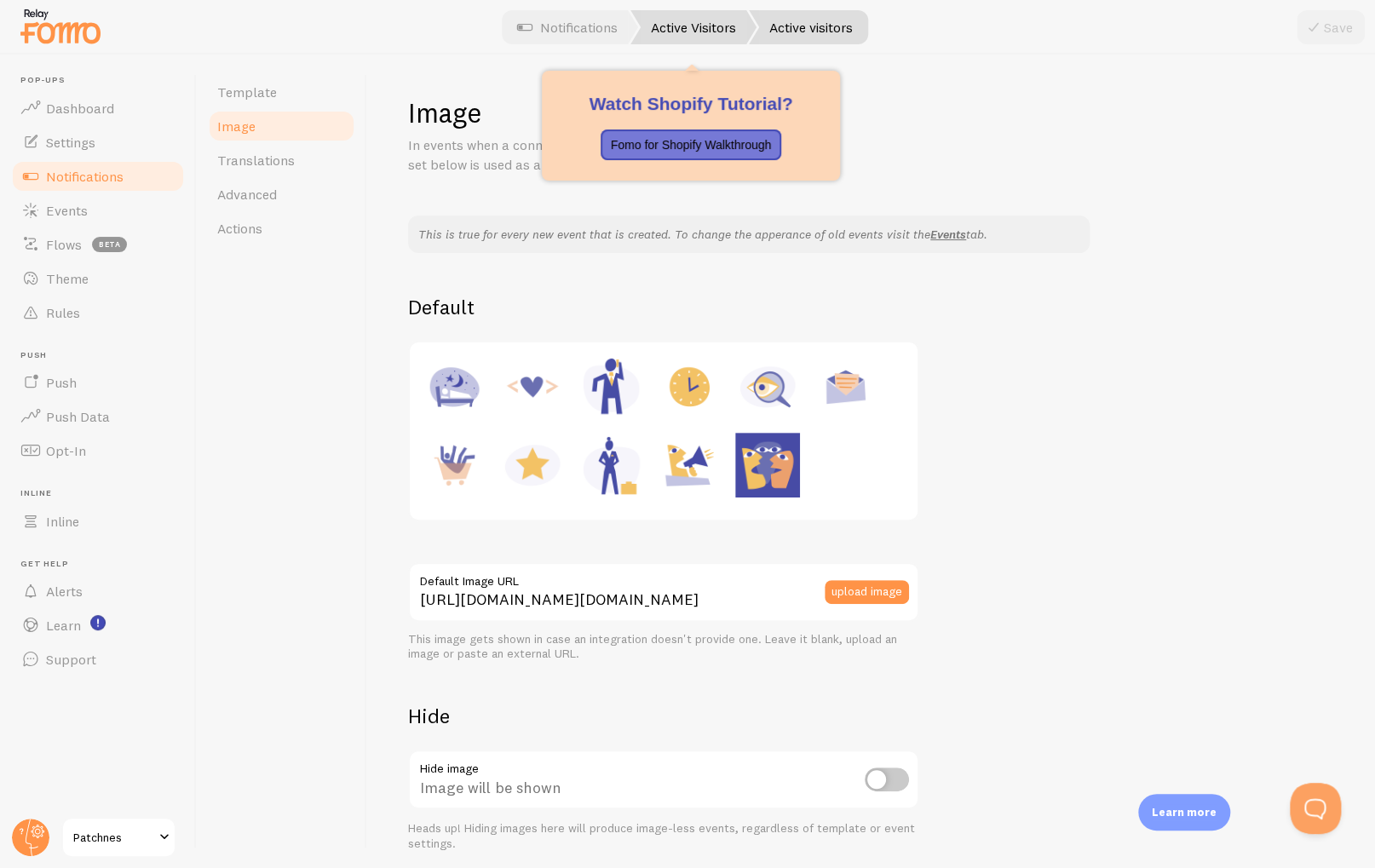
click at [683, 29] on link "Active Visitors" at bounding box center [694, 27] width 126 height 34
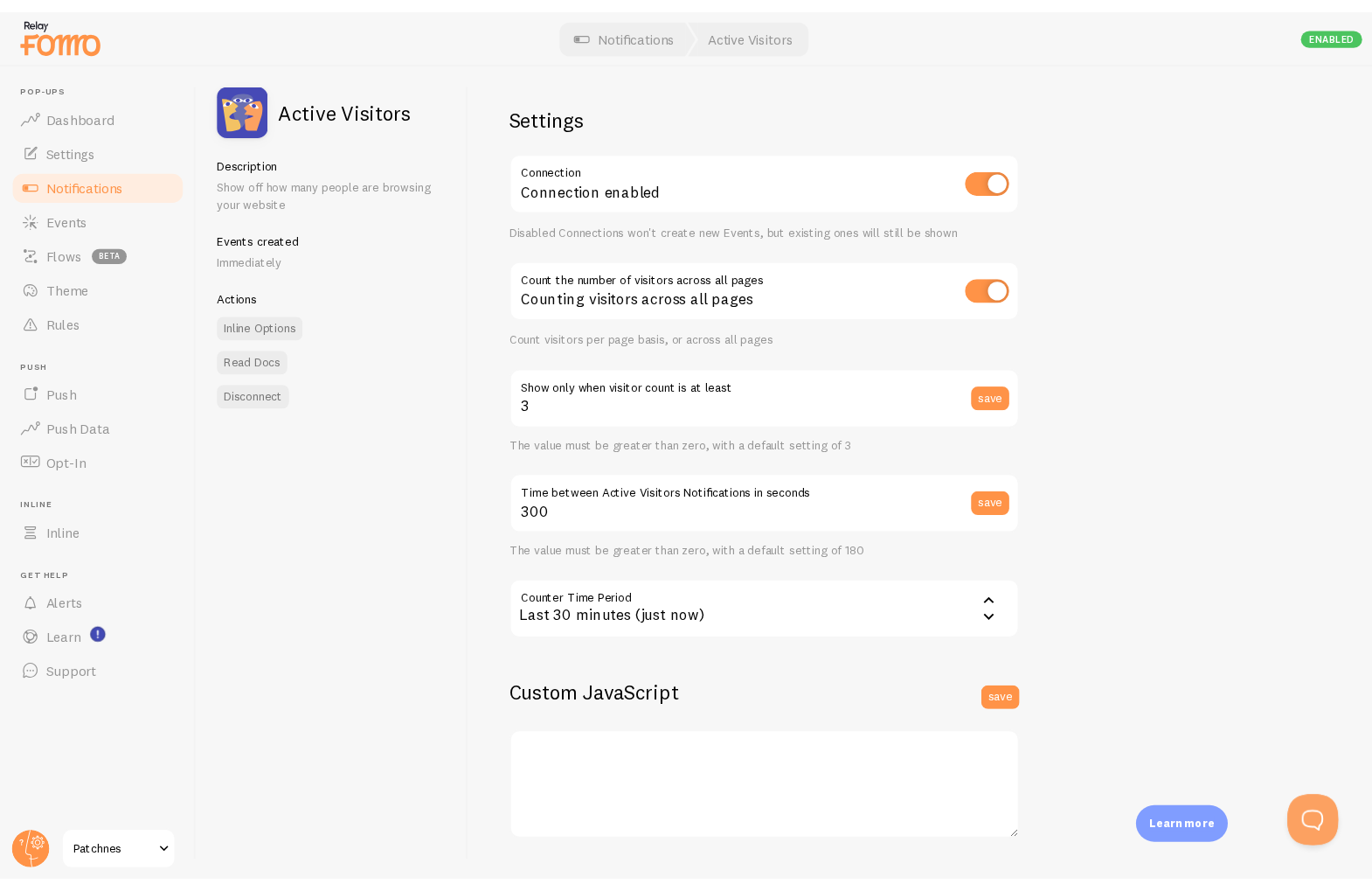
scroll to position [206, 0]
